Goal: Navigation & Orientation: Find specific page/section

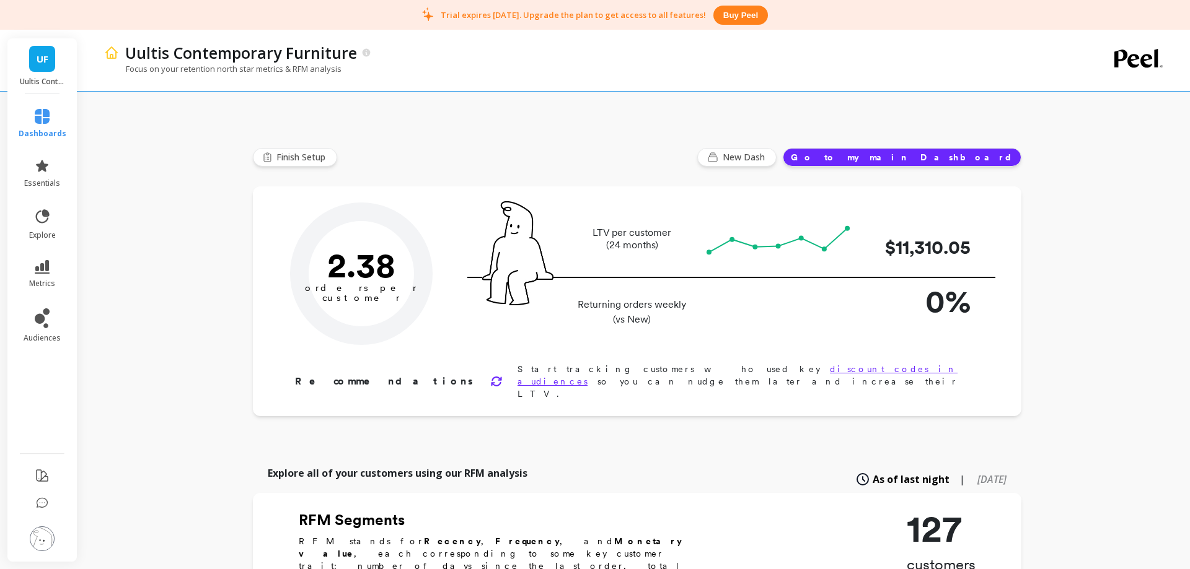
type input "Champions"
type input "15"
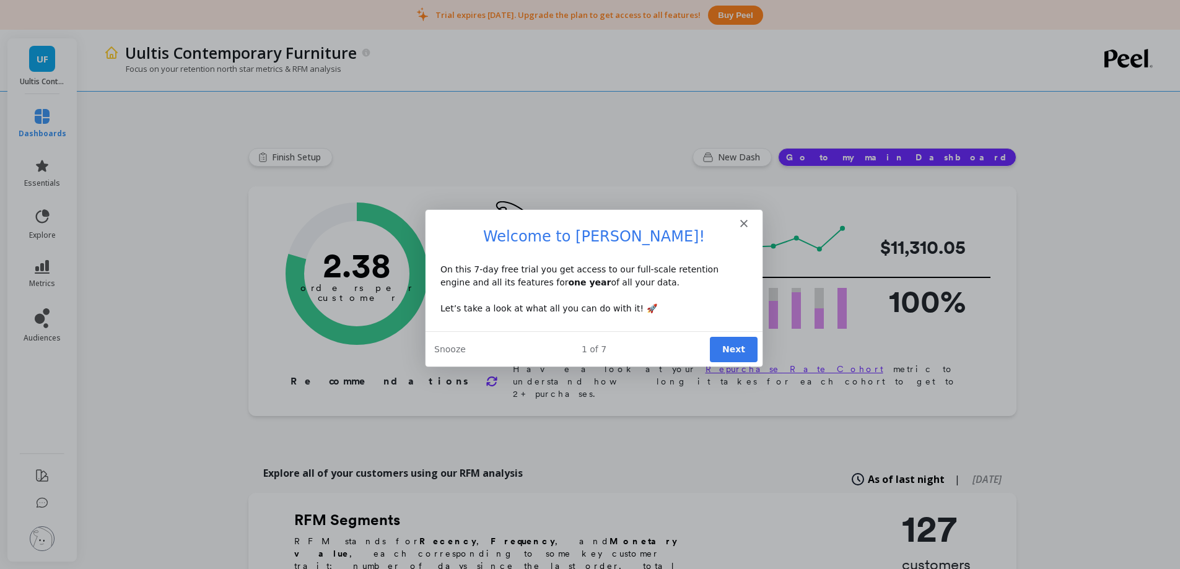
click at [730, 345] on button "Next" at bounding box center [733, 348] width 48 height 25
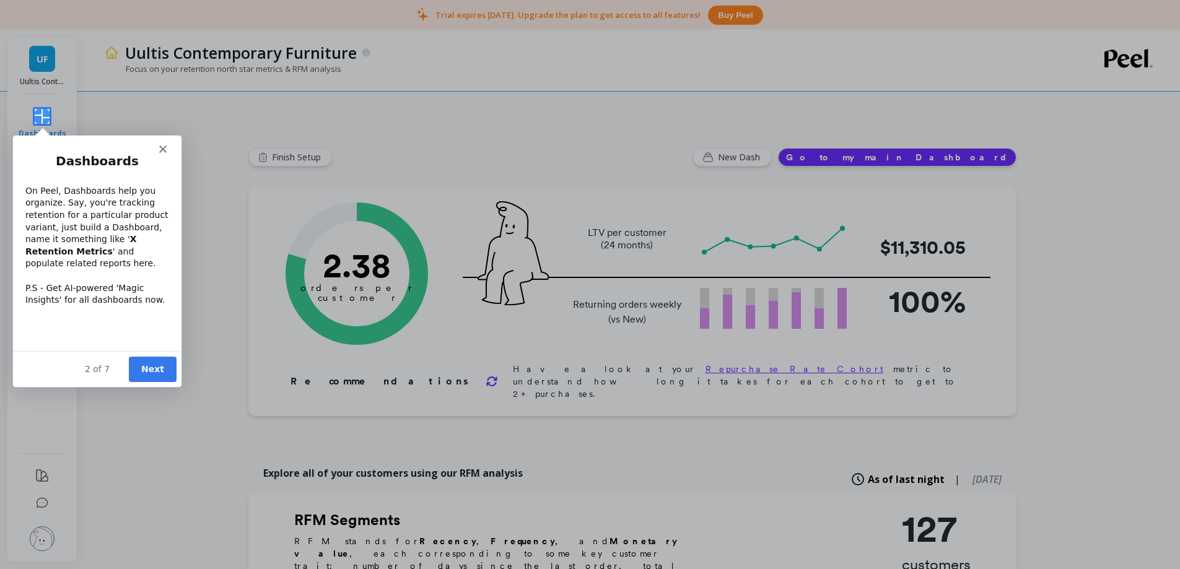
click at [152, 366] on button "Next" at bounding box center [152, 368] width 48 height 25
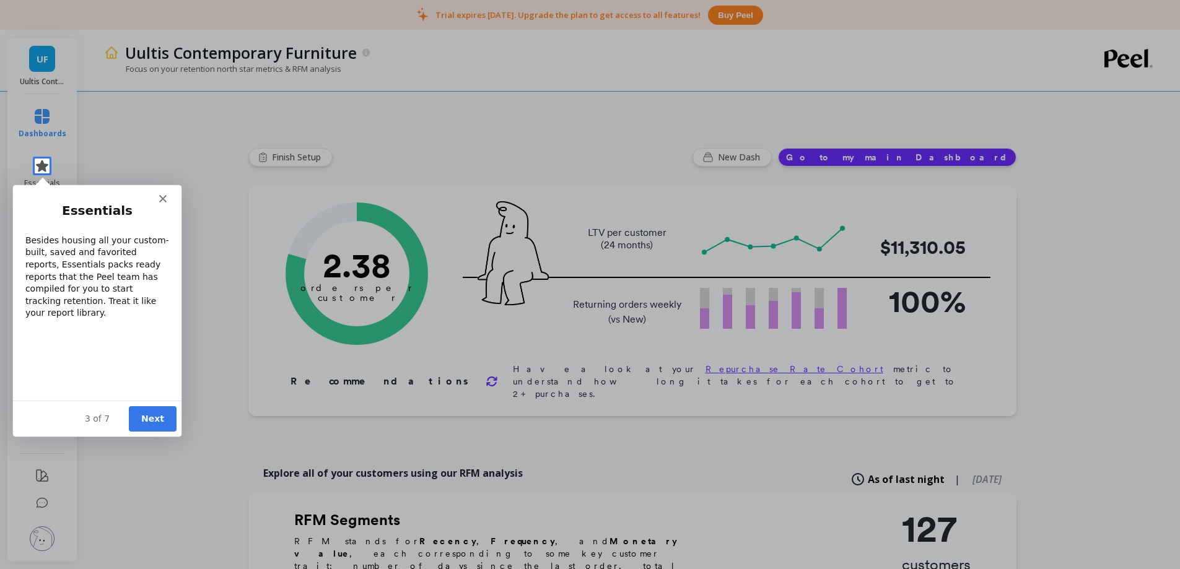
click at [156, 421] on button "Next" at bounding box center [152, 418] width 48 height 25
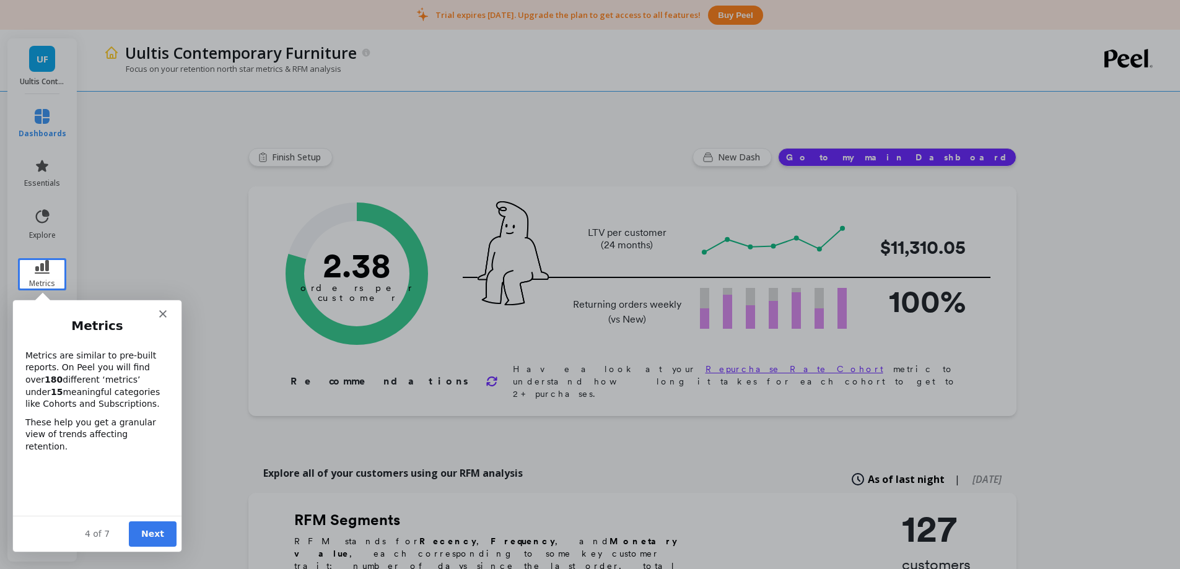
click at [159, 535] on button "Next" at bounding box center [152, 533] width 48 height 25
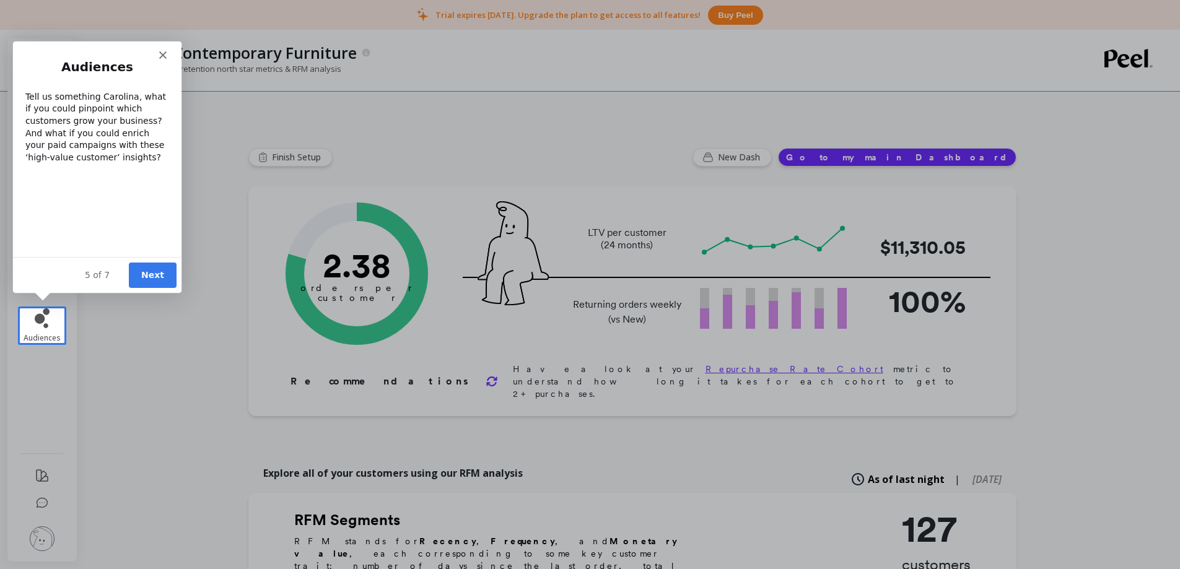
click at [143, 279] on button "Next" at bounding box center [152, 274] width 48 height 25
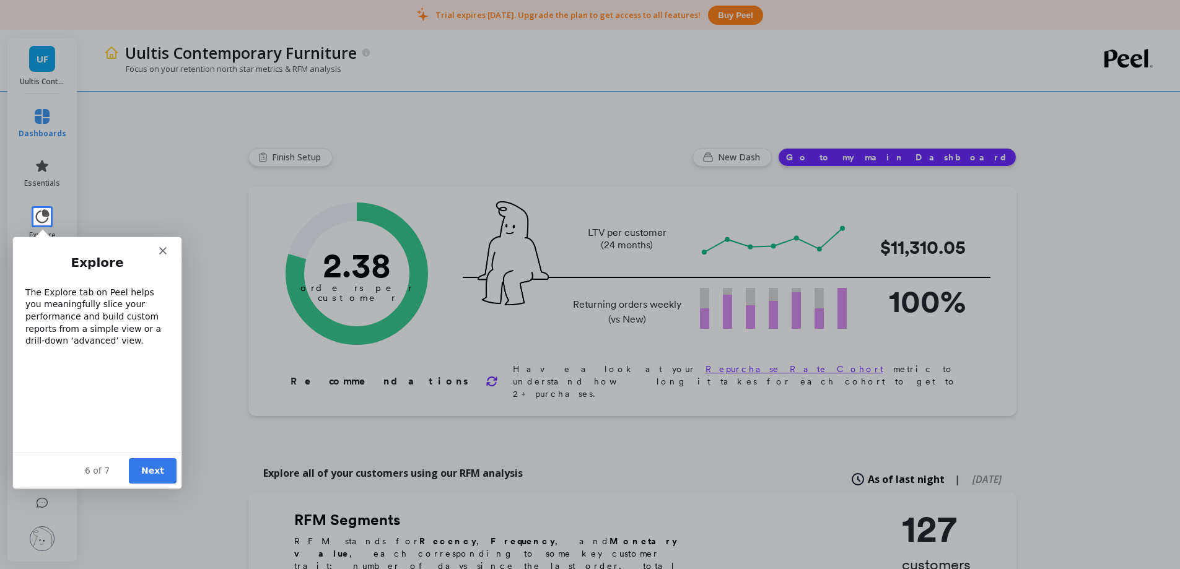
click at [152, 471] on button "Next" at bounding box center [152, 470] width 48 height 25
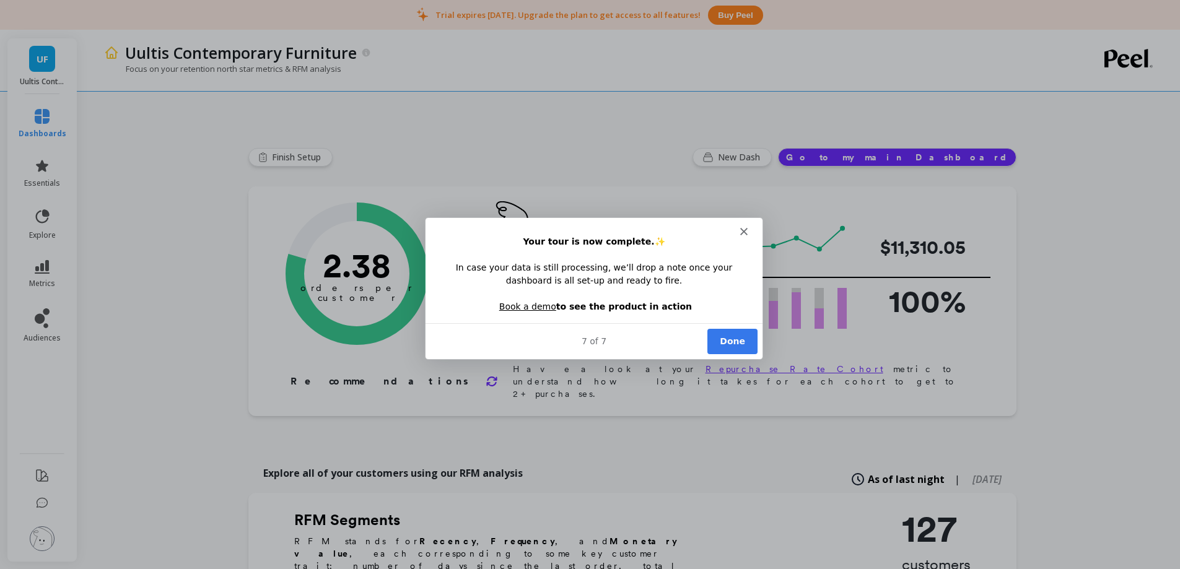
click at [726, 341] on button "Done" at bounding box center [731, 340] width 50 height 25
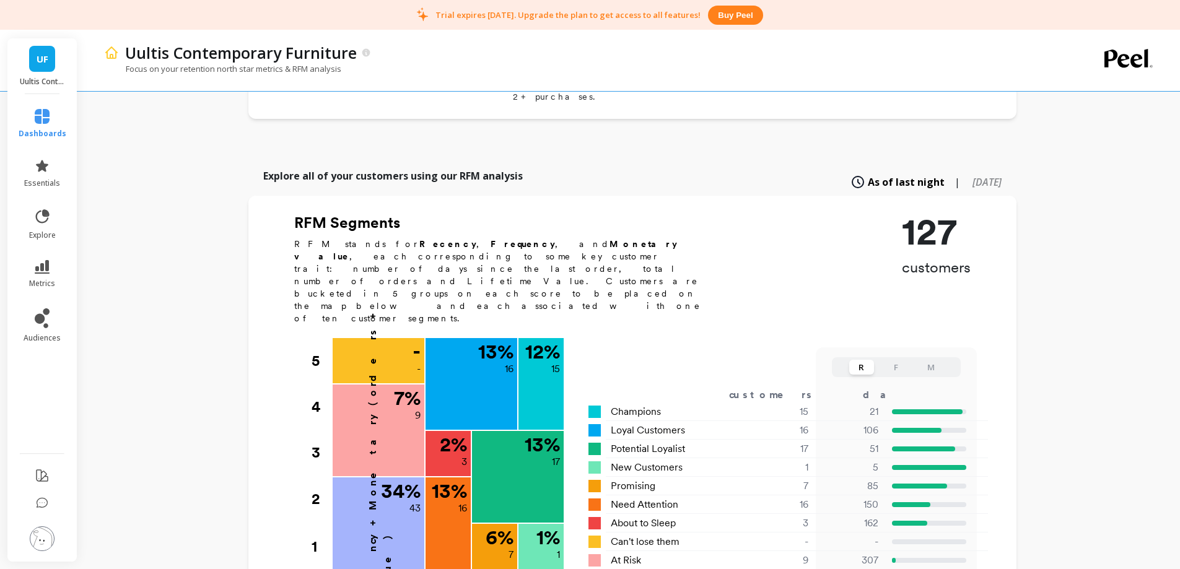
scroll to position [372, 0]
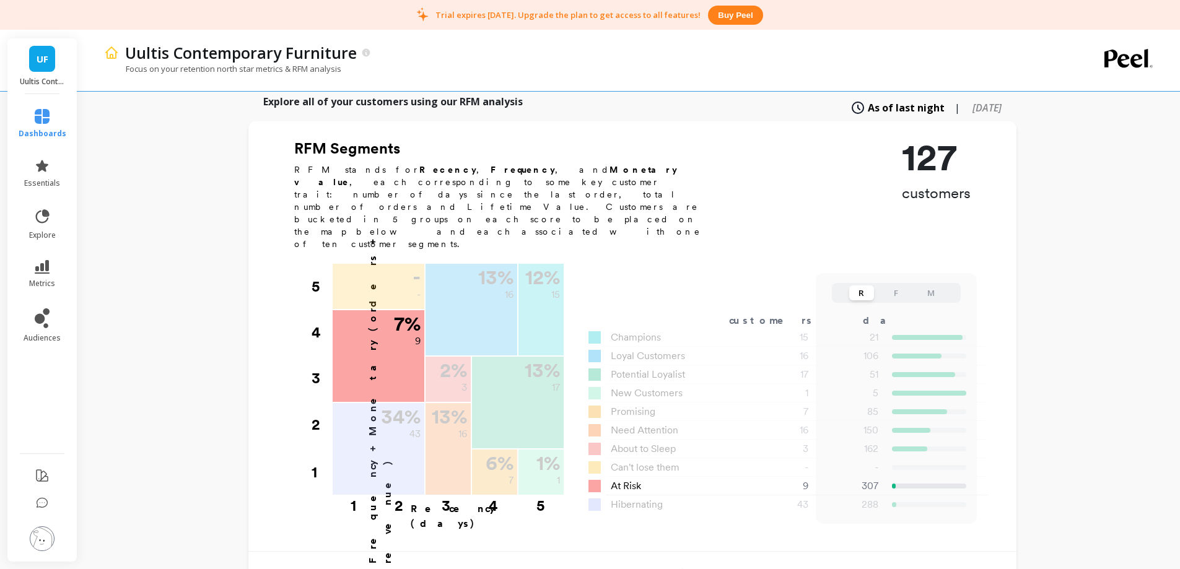
click at [623, 479] on span "At Risk" at bounding box center [626, 486] width 30 height 15
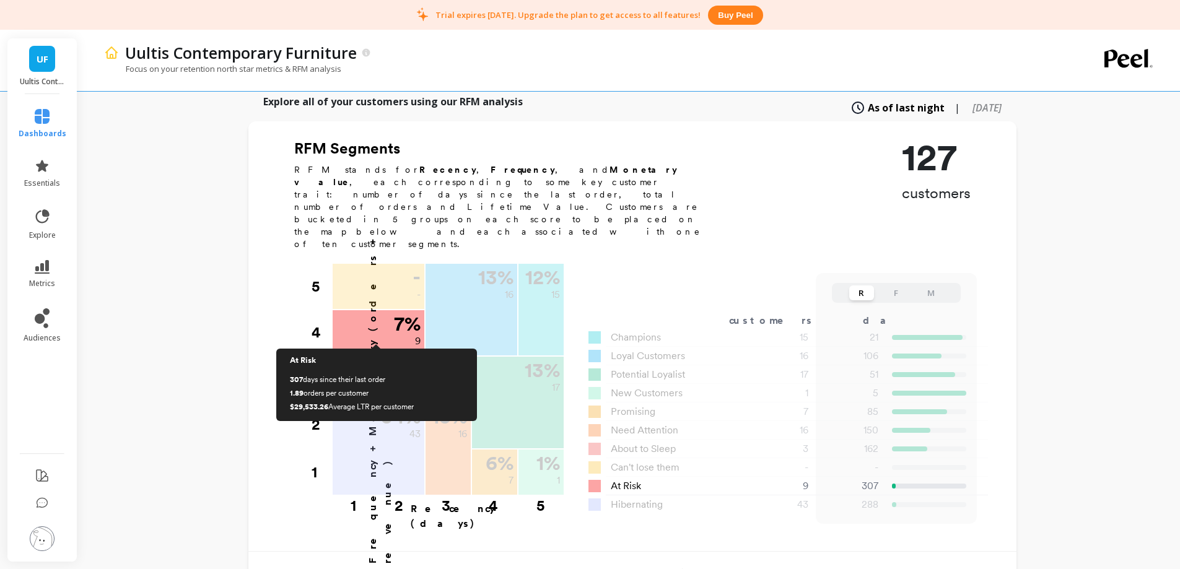
click at [374, 310] on div "7 % 9" at bounding box center [379, 356] width 92 height 92
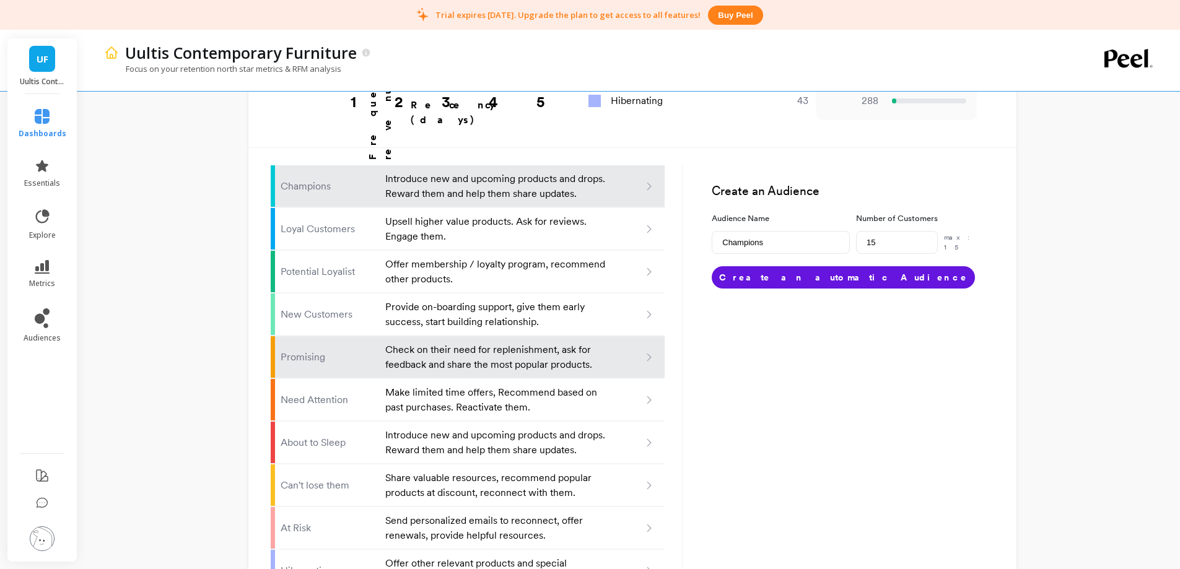
scroll to position [783, 0]
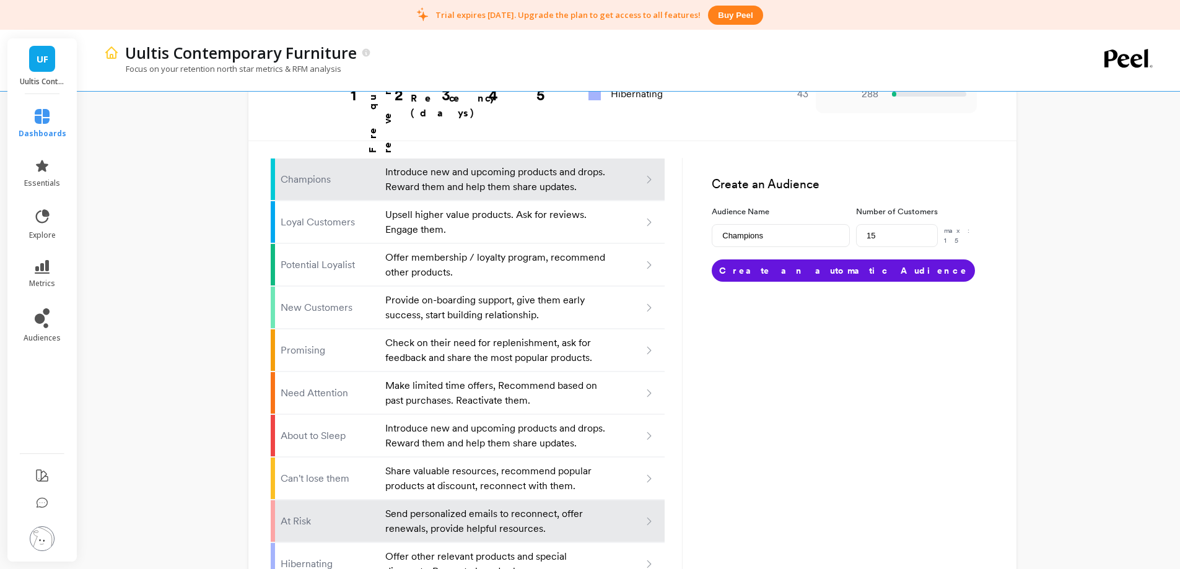
click at [499, 507] on p "Send personalized emails to reconnect, offer renewals, provide helpful resource…" at bounding box center [496, 522] width 222 height 30
type input "At risk"
type input "9"
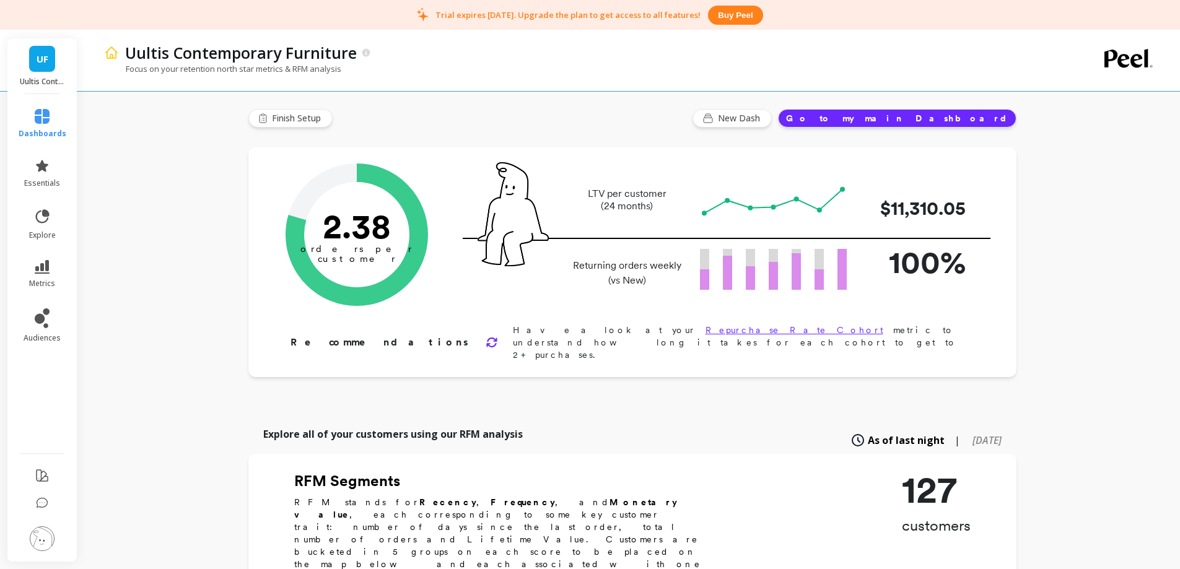
scroll to position [0, 0]
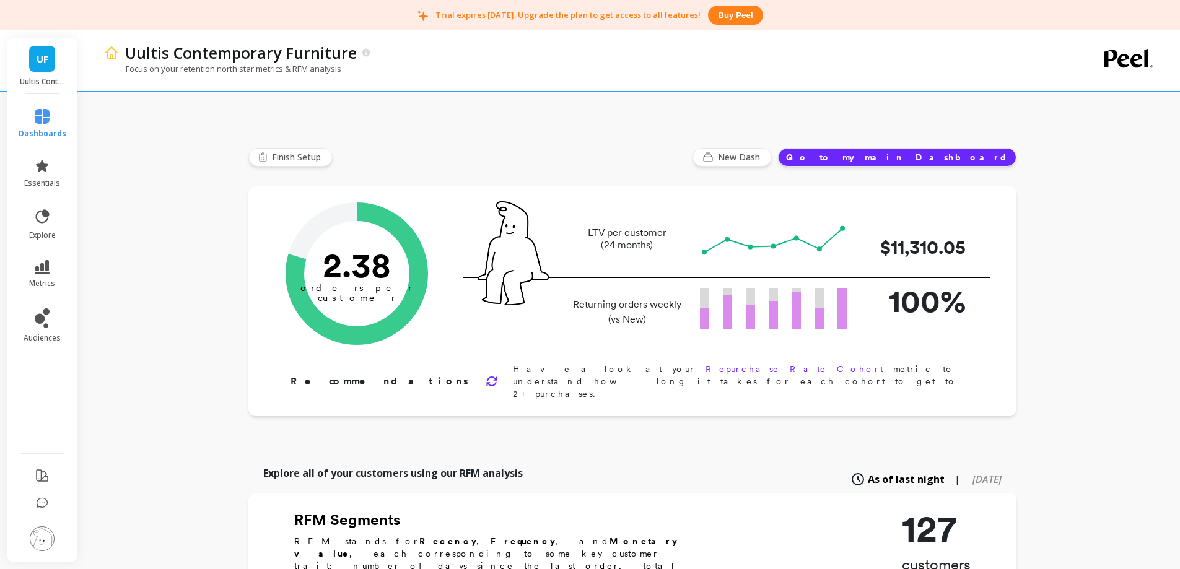
click at [930, 157] on button "Go to my main Dashboard" at bounding box center [897, 157] width 239 height 19
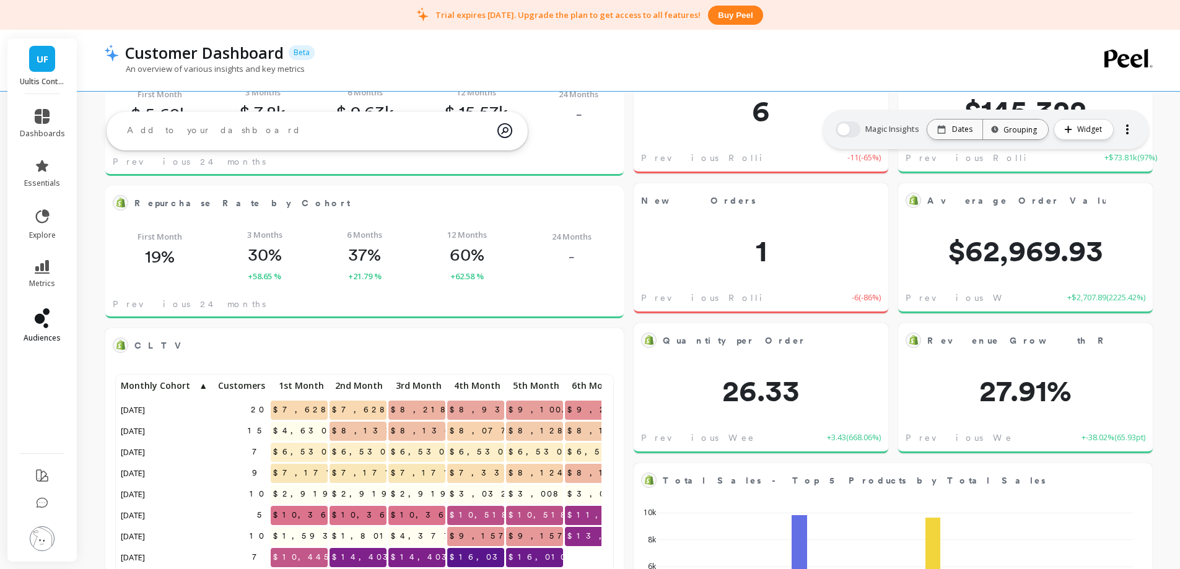
scroll to position [331, 474]
click at [35, 320] on icon at bounding box center [42, 319] width 15 height 20
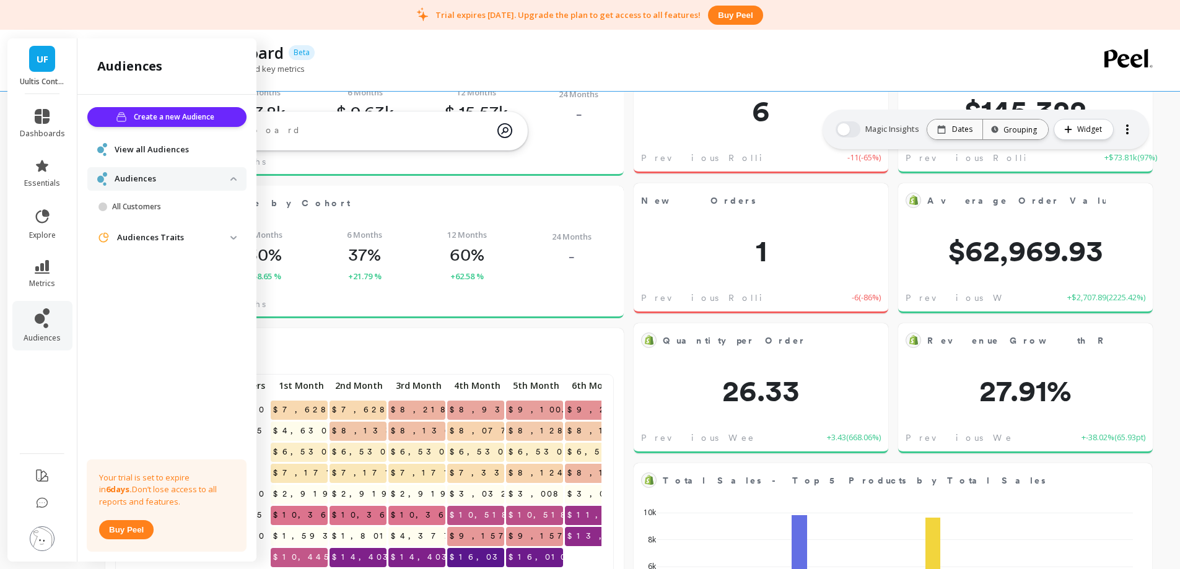
click at [165, 152] on span "View all Audiences" at bounding box center [152, 150] width 74 height 12
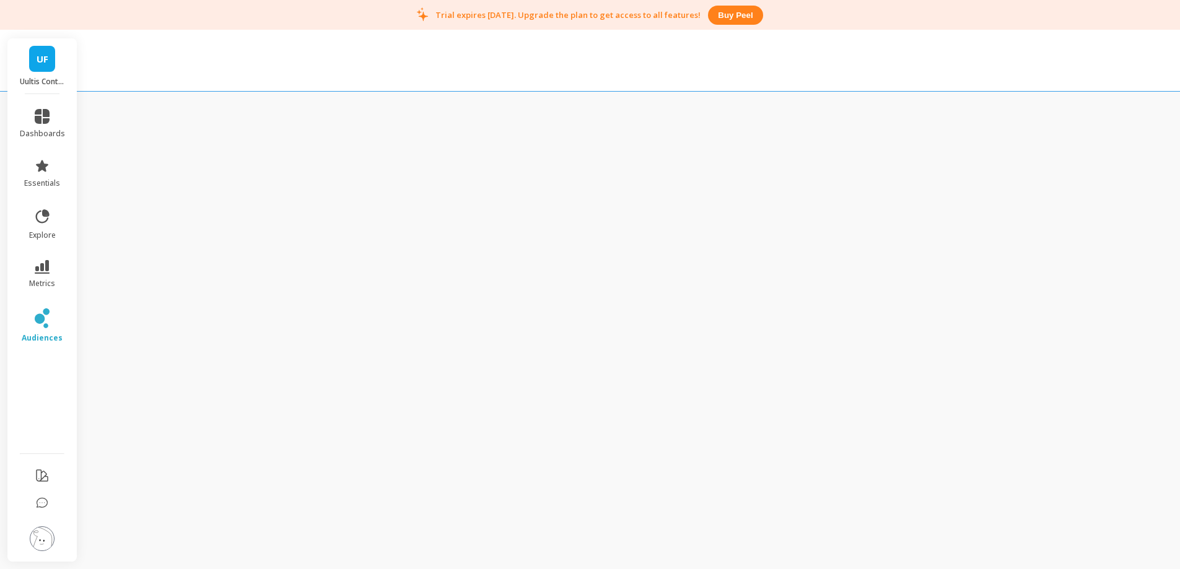
scroll to position [30, 0]
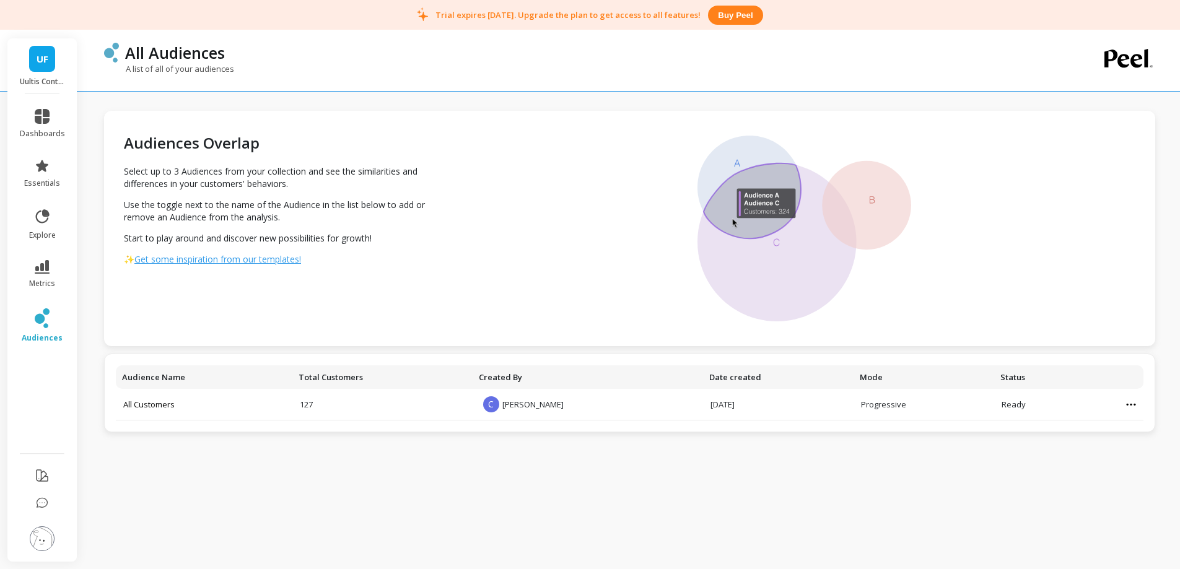
click at [757, 274] on img at bounding box center [805, 229] width 214 height 186
click at [866, 201] on img at bounding box center [805, 229] width 214 height 186
click at [740, 178] on img at bounding box center [805, 229] width 214 height 186
click at [292, 406] on td "127" at bounding box center [382, 405] width 180 height 32
click at [29, 268] on link "metrics" at bounding box center [42, 274] width 45 height 29
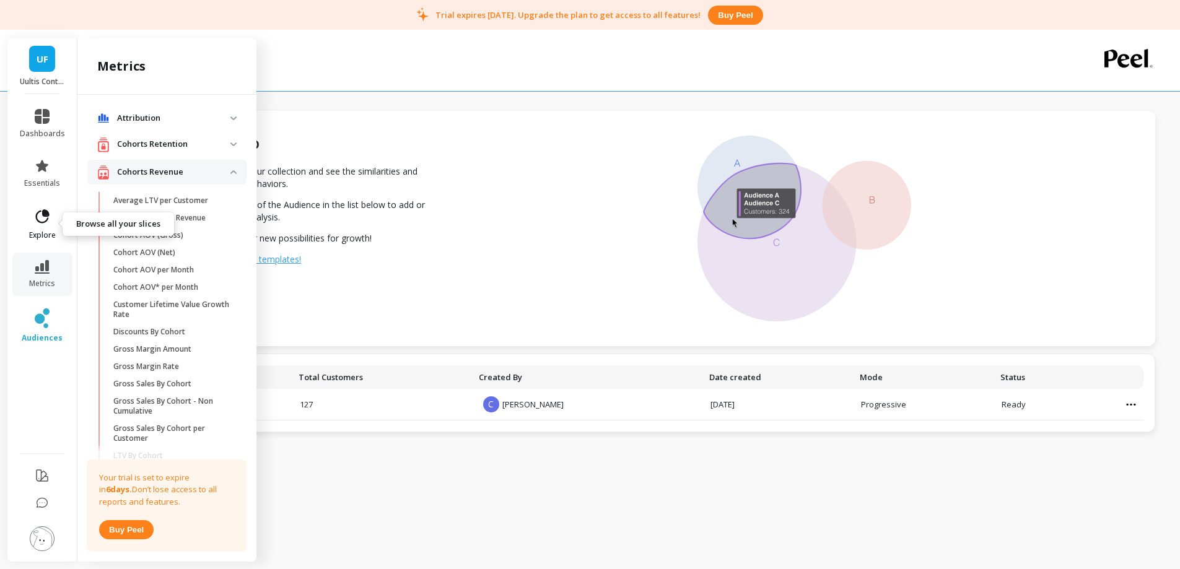
click at [34, 224] on icon at bounding box center [41, 216] width 17 height 17
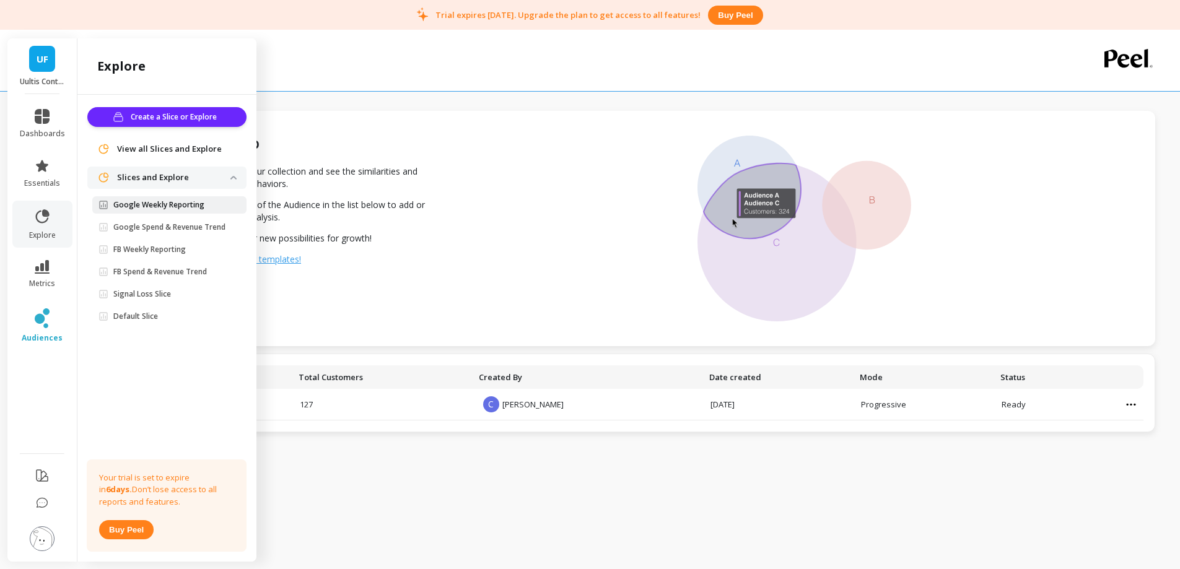
click at [168, 206] on p "Google Weekly Reporting" at bounding box center [158, 205] width 91 height 10
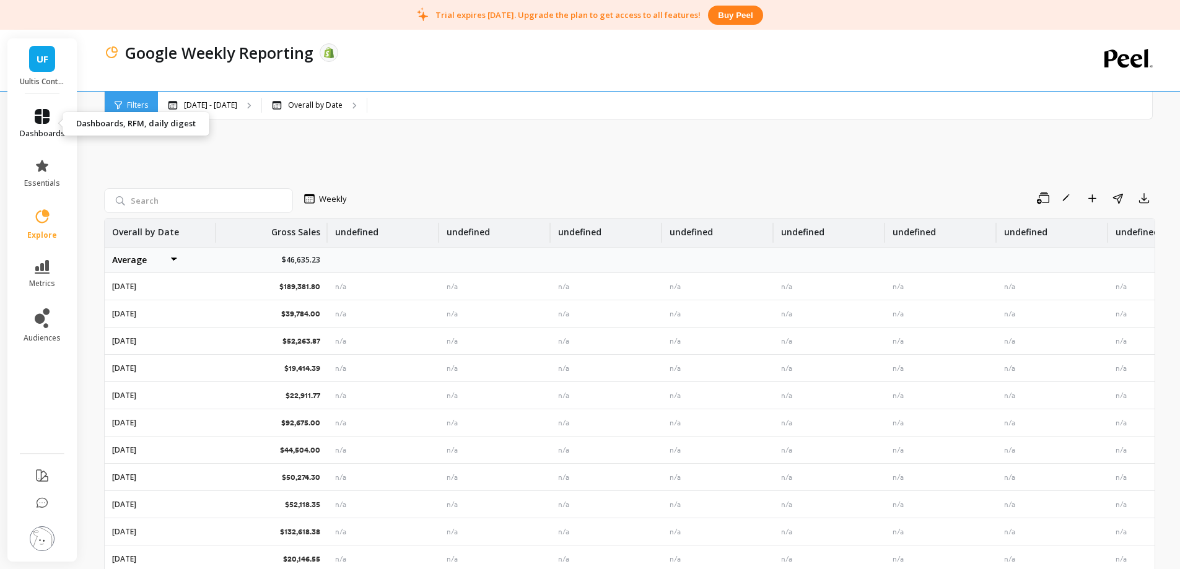
click at [41, 123] on icon at bounding box center [42, 116] width 15 height 15
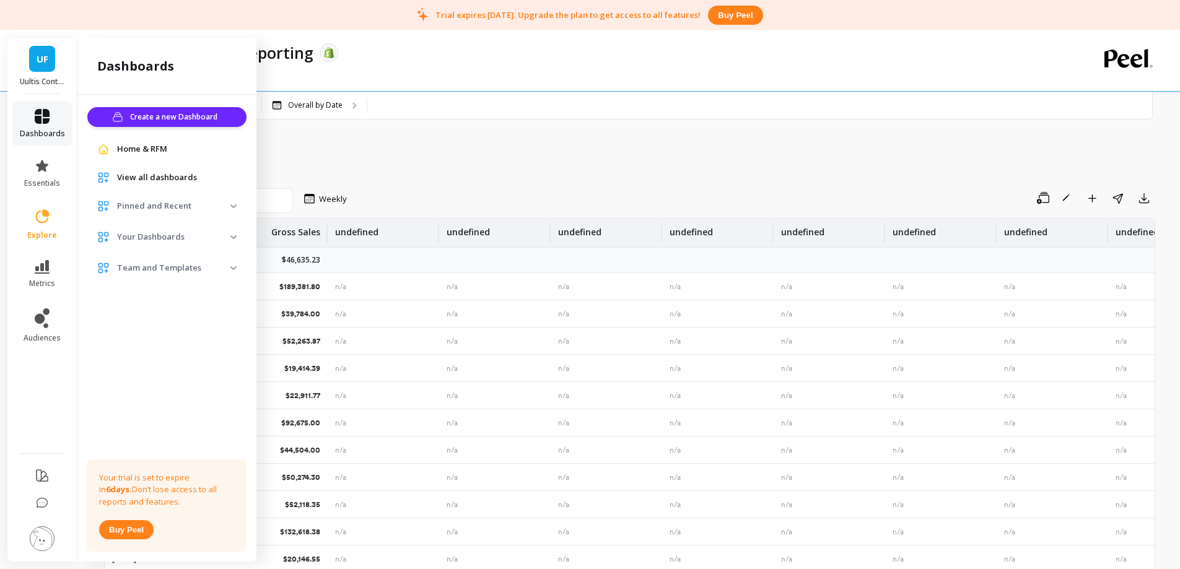
click at [41, 123] on icon at bounding box center [42, 116] width 15 height 15
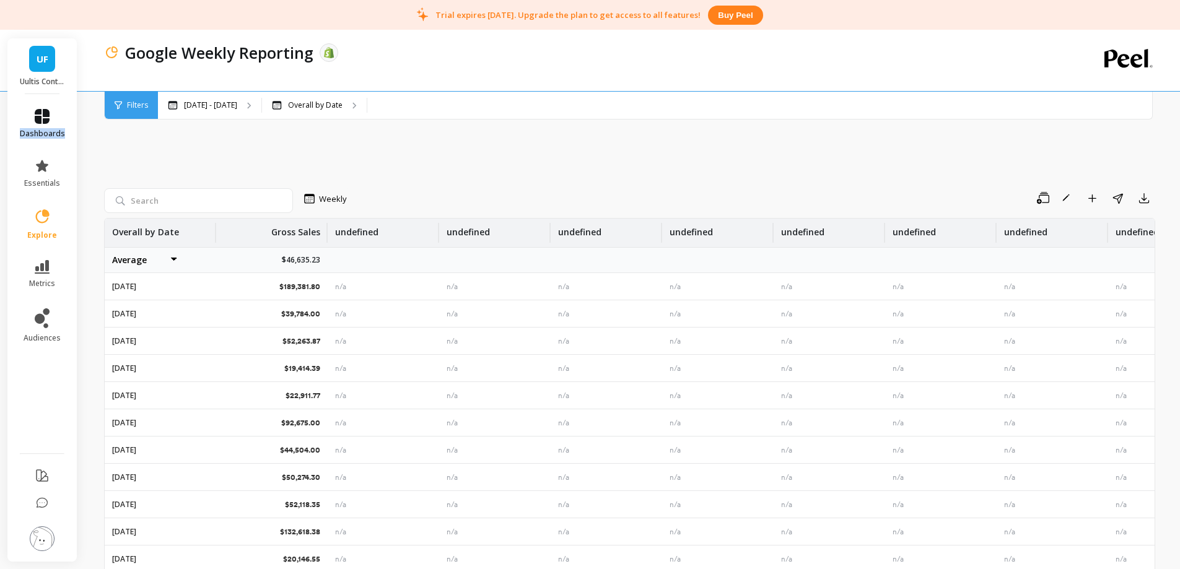
click at [41, 123] on icon at bounding box center [42, 116] width 15 height 15
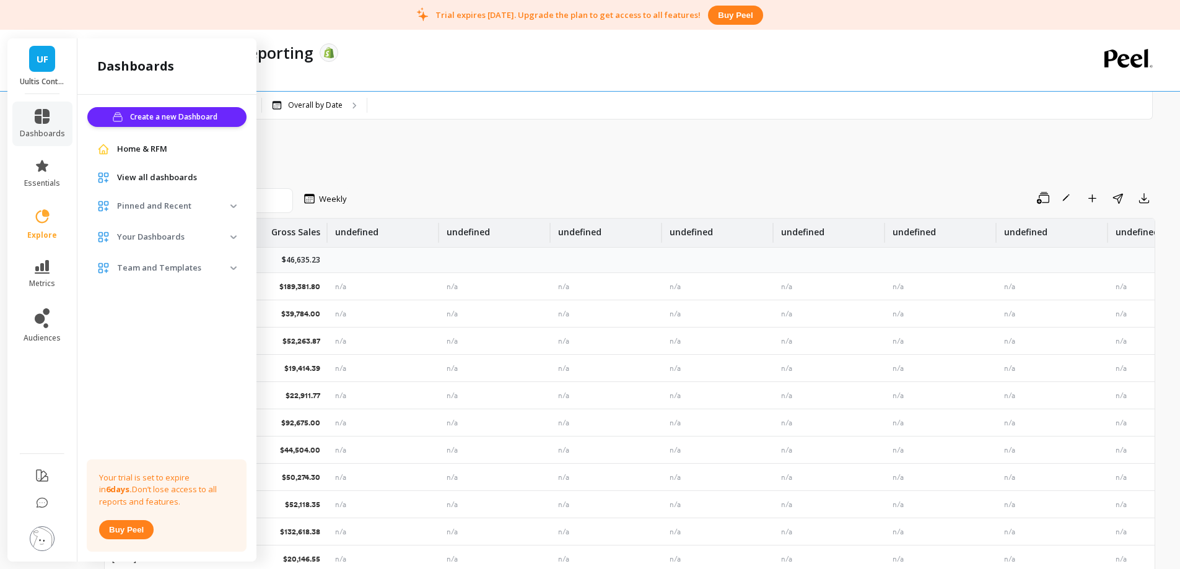
click at [172, 176] on span "View all dashboards" at bounding box center [157, 178] width 80 height 12
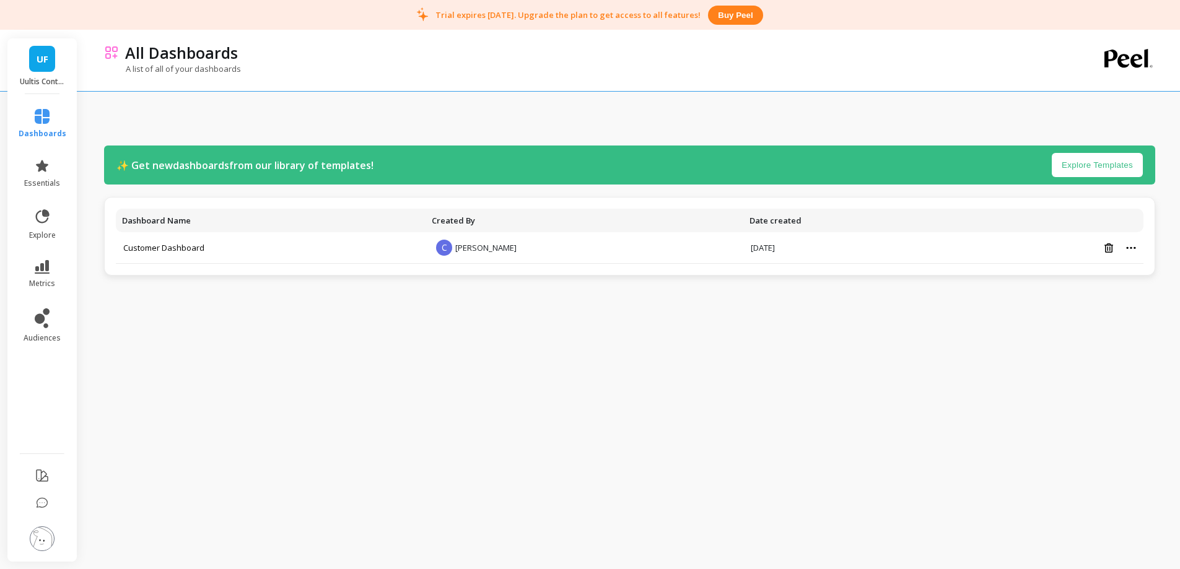
click at [1099, 164] on button "Explore Templates" at bounding box center [1097, 165] width 91 height 24
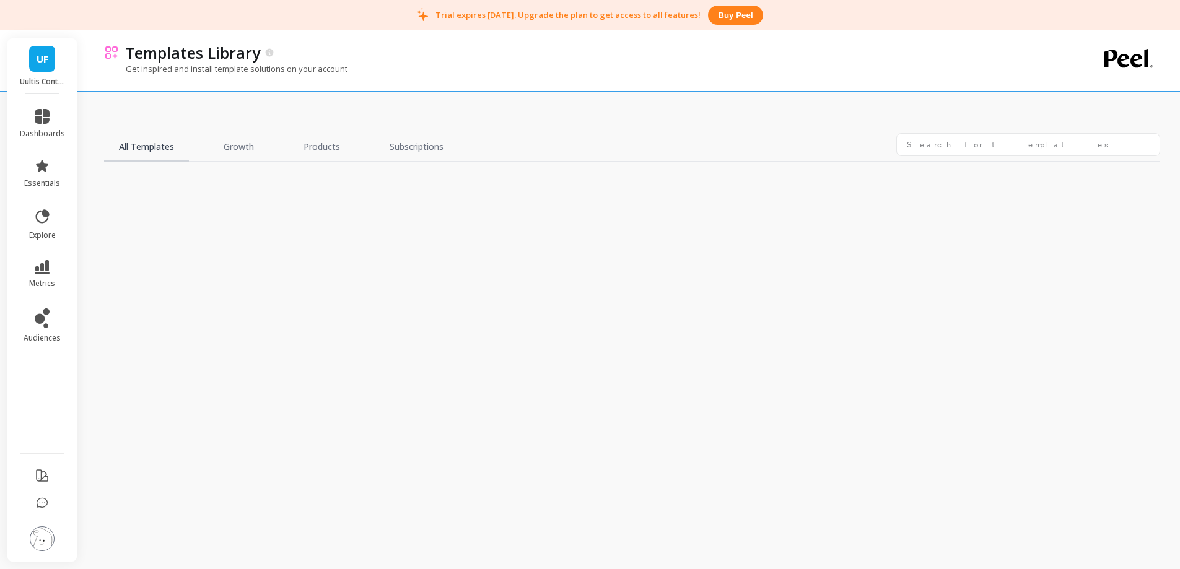
click at [162, 153] on link "All Templates" at bounding box center [146, 147] width 85 height 29
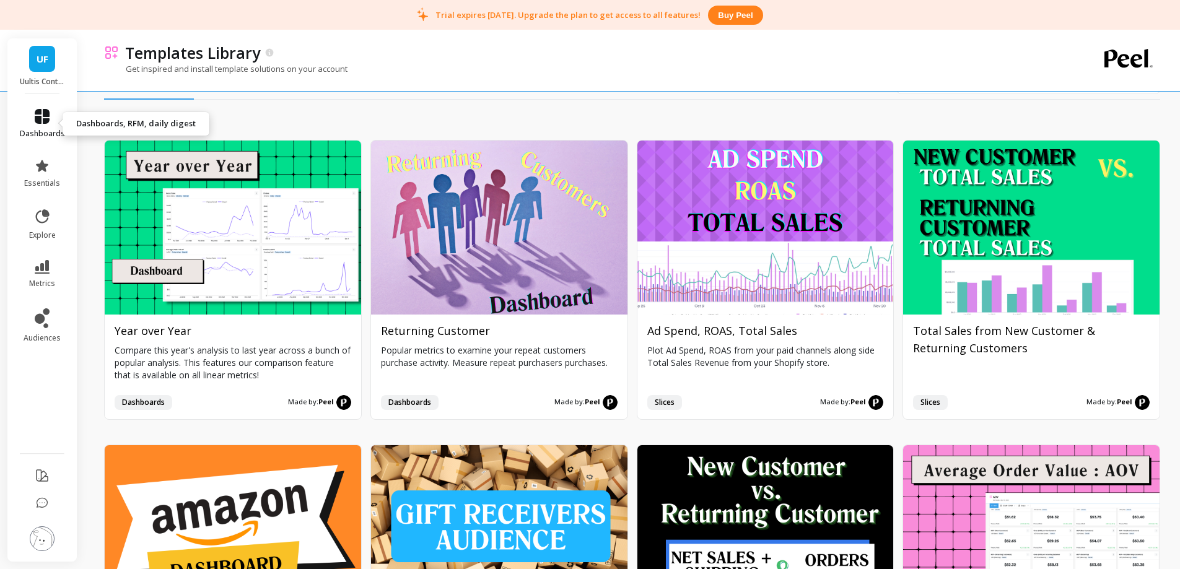
click at [53, 118] on link "dashboards" at bounding box center [42, 124] width 45 height 30
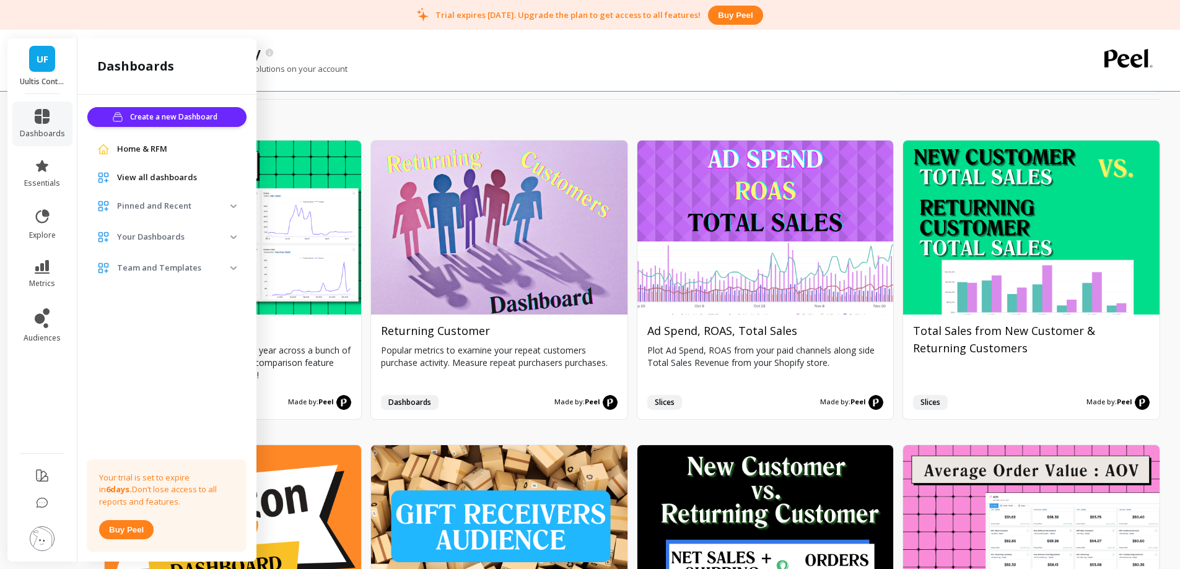
click at [149, 144] on span "Home & RFM" at bounding box center [142, 149] width 50 height 12
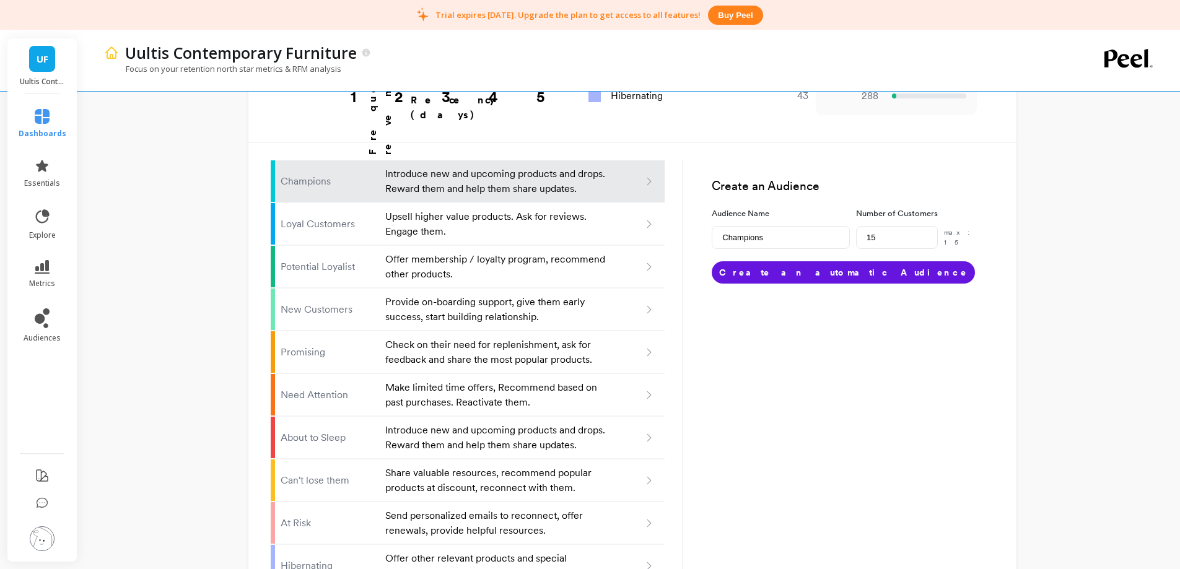
scroll to position [783, 0]
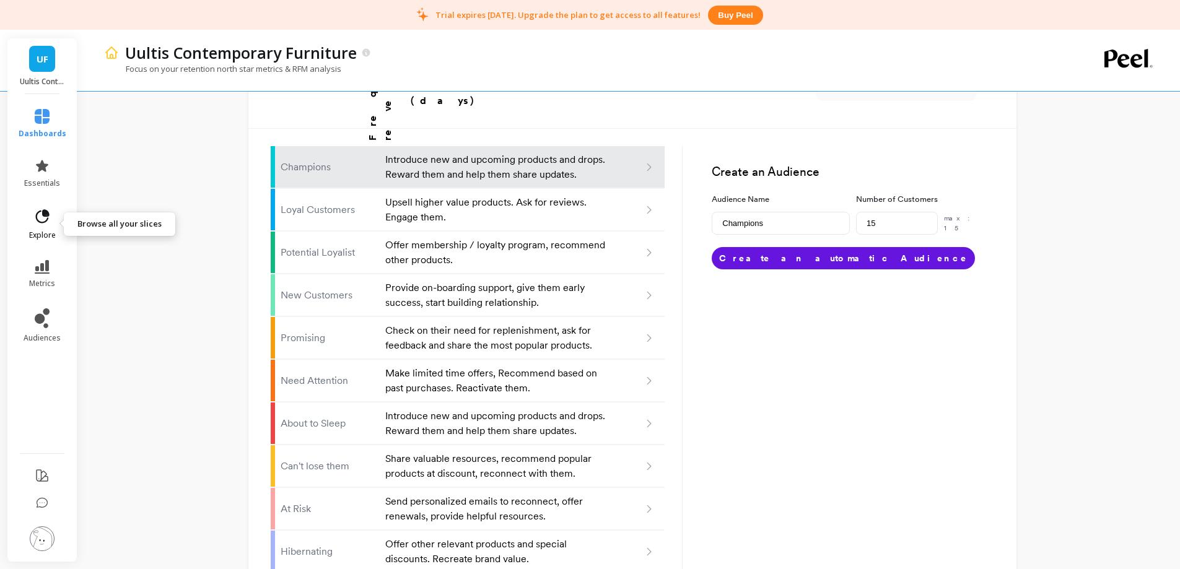
click at [30, 218] on link "explore" at bounding box center [43, 224] width 48 height 32
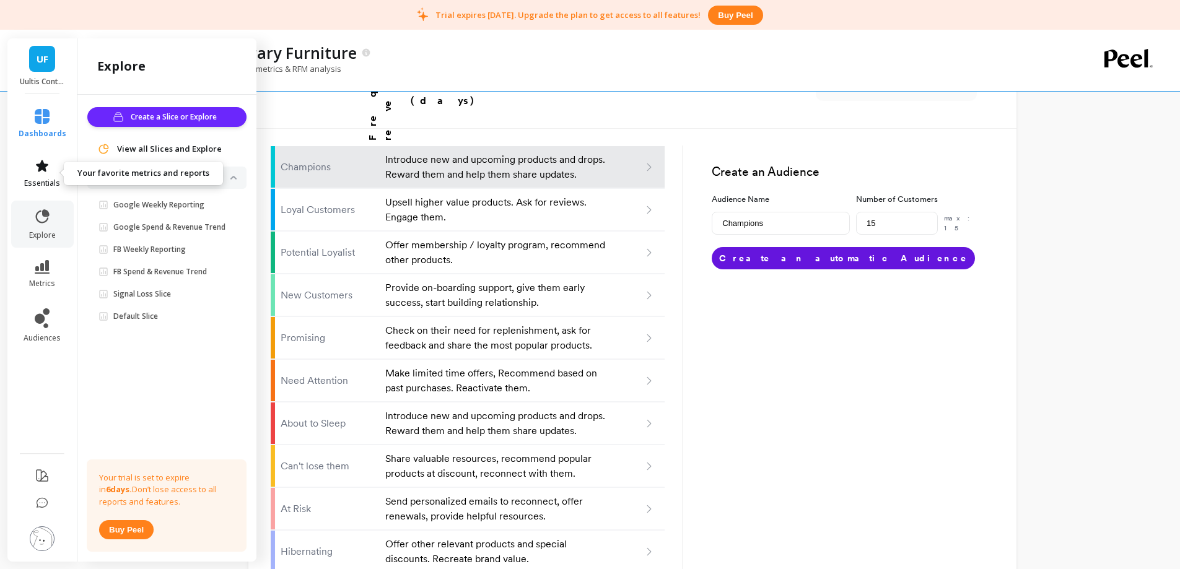
click at [38, 178] on span "essentials" at bounding box center [42, 183] width 36 height 10
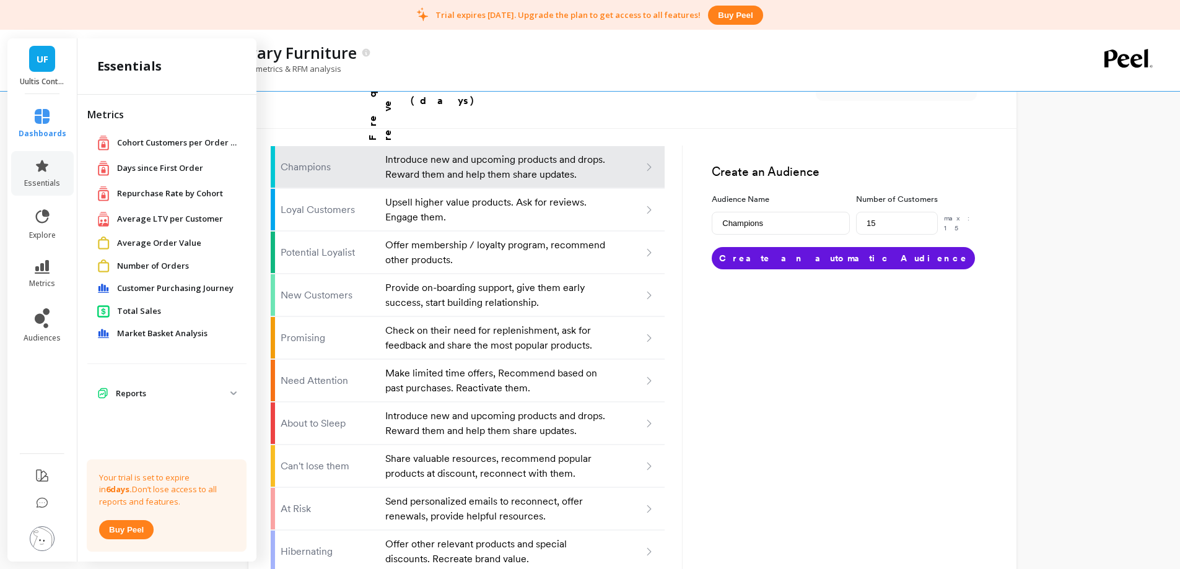
click at [46, 108] on li "dashboards" at bounding box center [42, 124] width 63 height 45
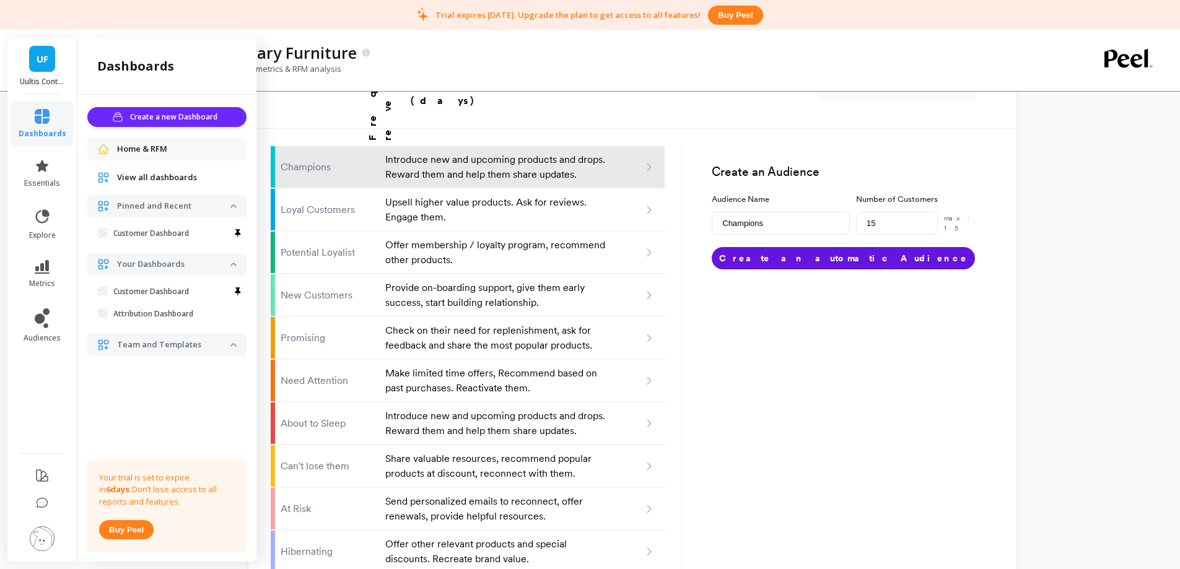
click at [164, 147] on span "Home & RFM" at bounding box center [142, 149] width 50 height 12
